Goal: Find specific page/section: Find specific page/section

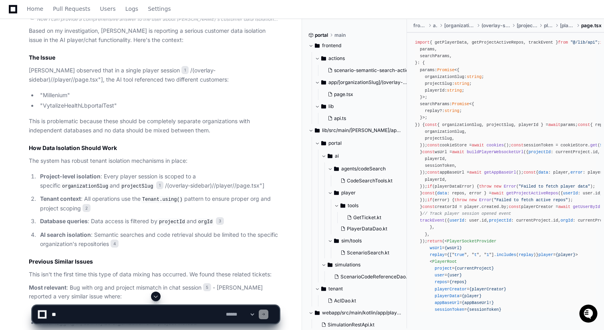
scroll to position [688, 0]
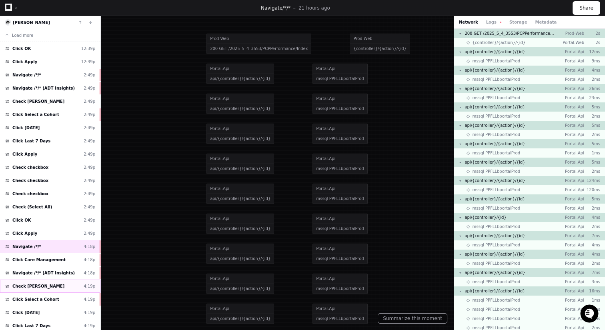
click at [63, 284] on div "Check Al-Deek, Jumana 4:19p" at bounding box center [50, 286] width 101 height 13
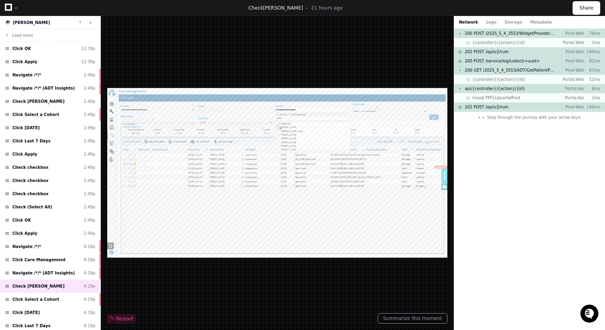
type input "**********"
